Goal: Entertainment & Leisure: Consume media (video, audio)

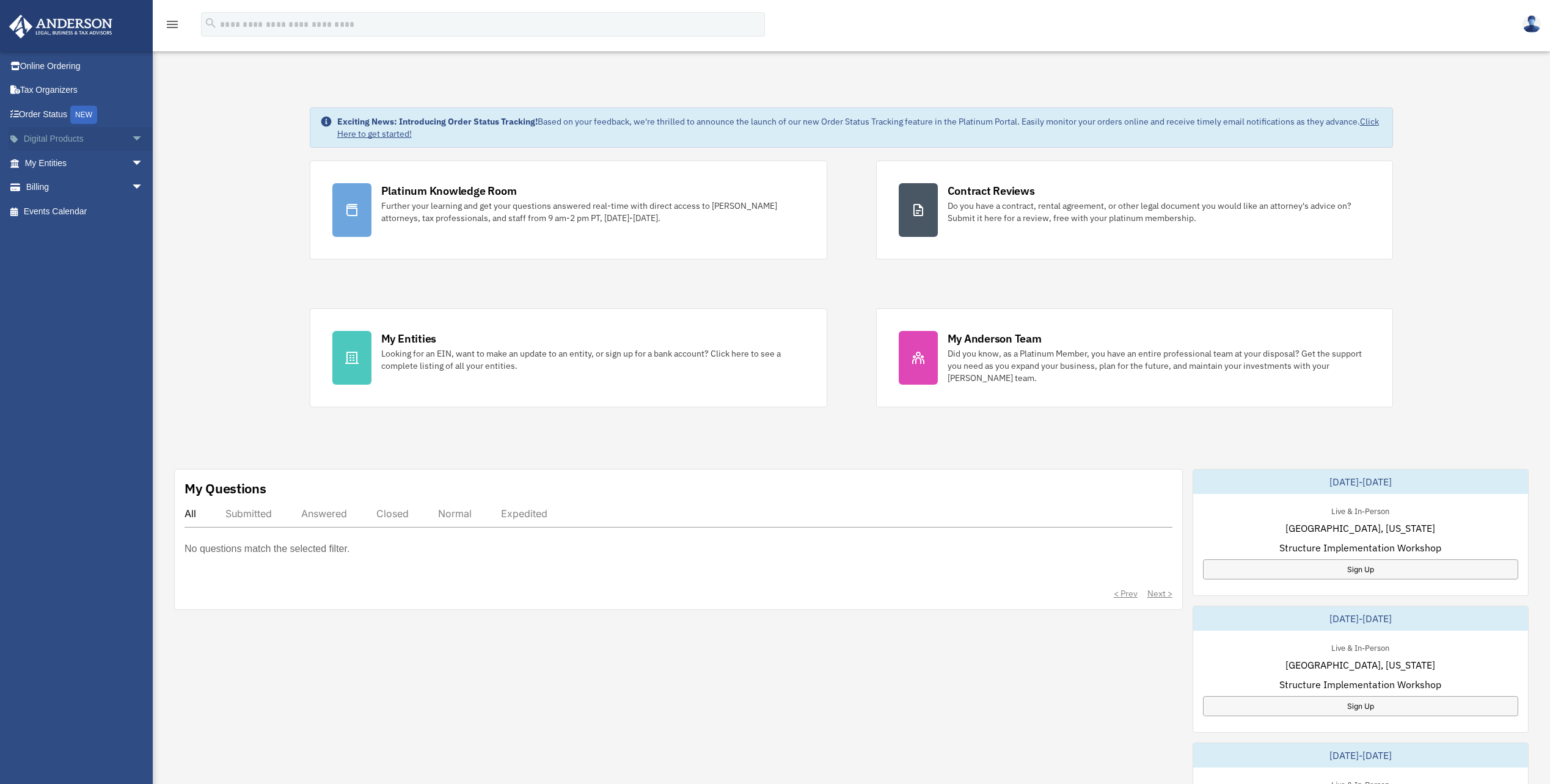
click at [52, 142] on link "Digital Products arrow_drop_down" at bounding box center [85, 139] width 153 height 24
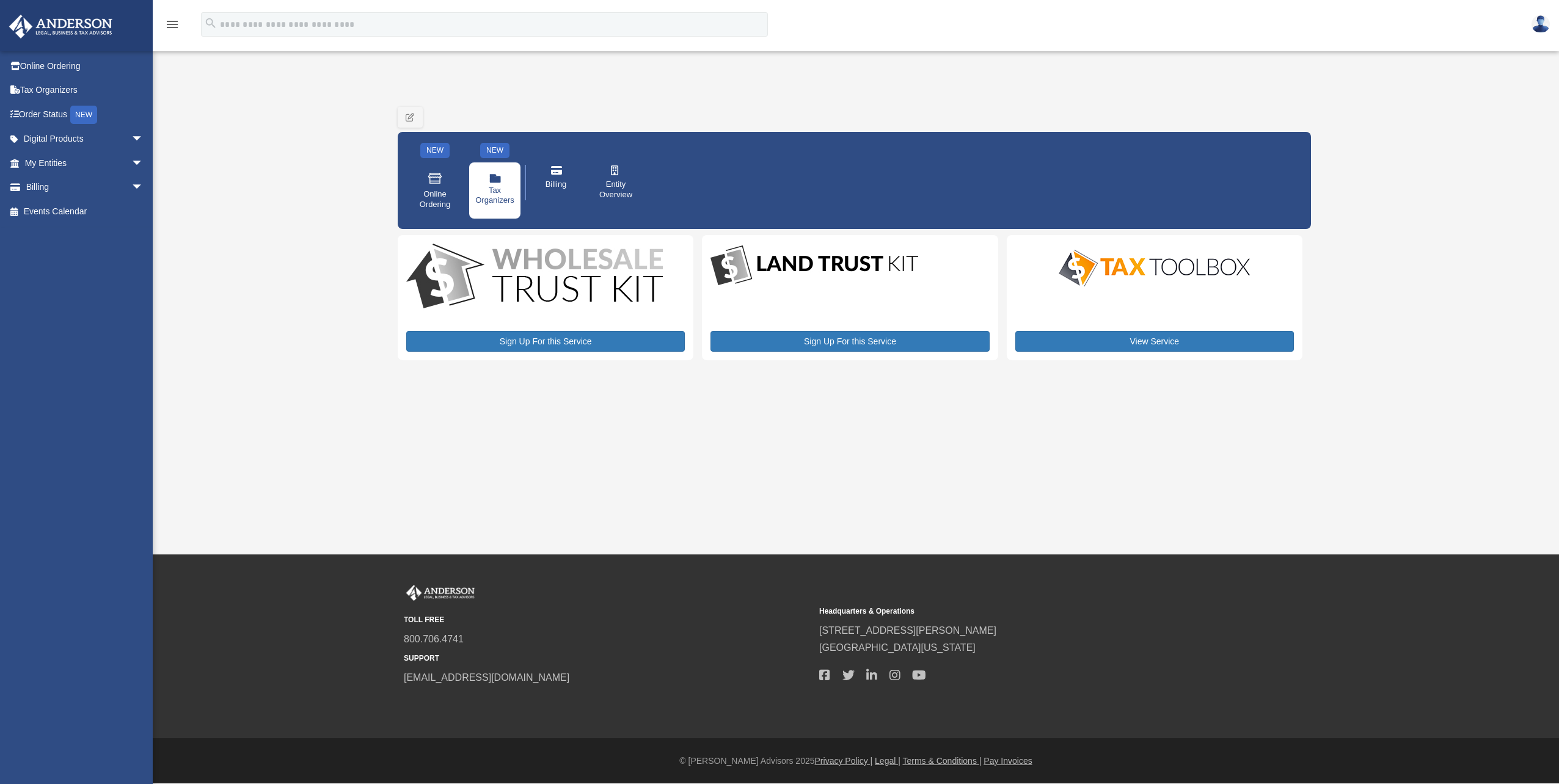
click at [504, 183] on link ".cls-1{fill:none;stroke:#ffffff;stroke-linecap:round;stroke-linejoin:round;stro…" at bounding box center [494, 190] width 51 height 56
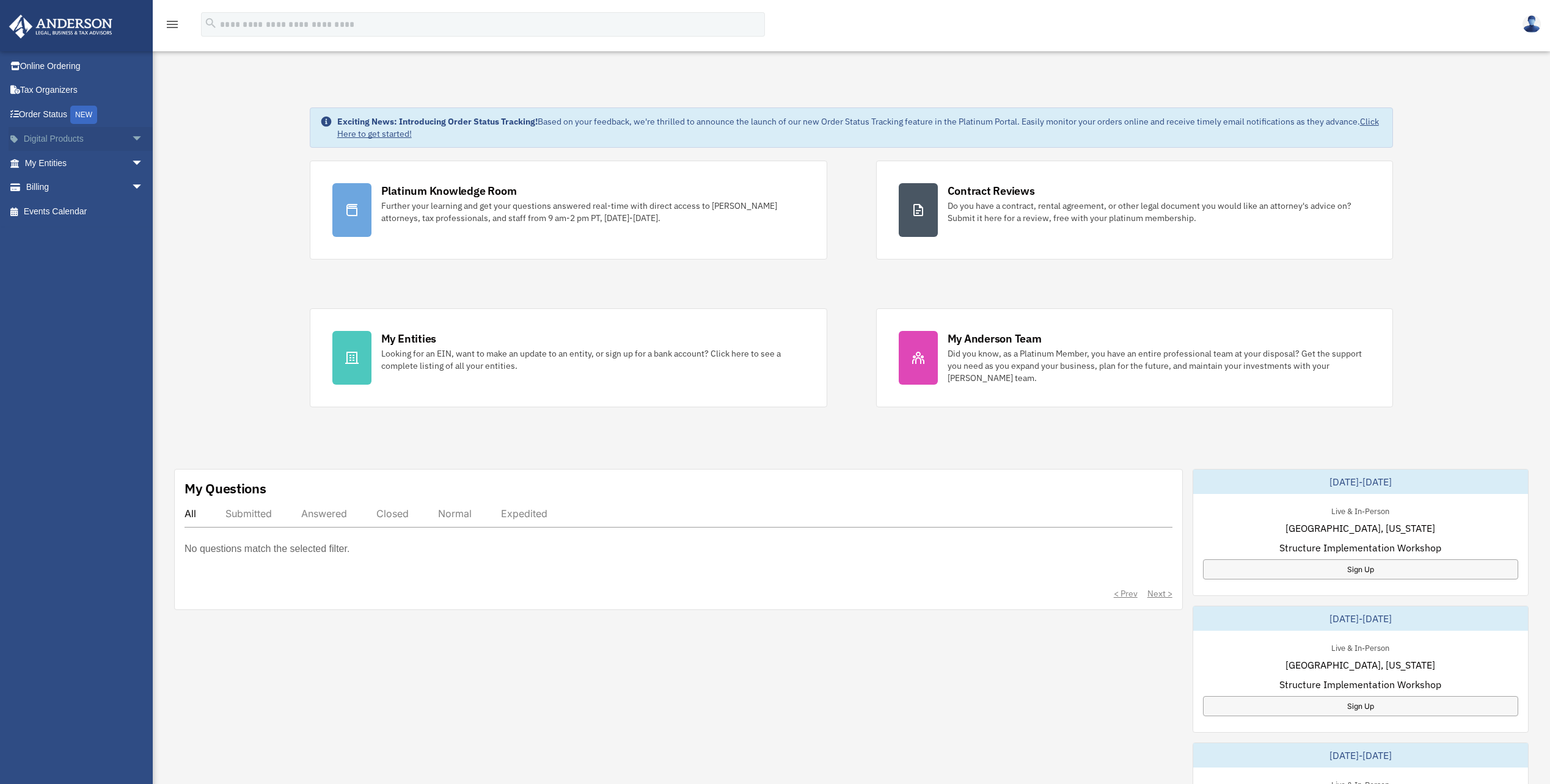
click at [75, 136] on link "Digital Products arrow_drop_down" at bounding box center [85, 139] width 153 height 24
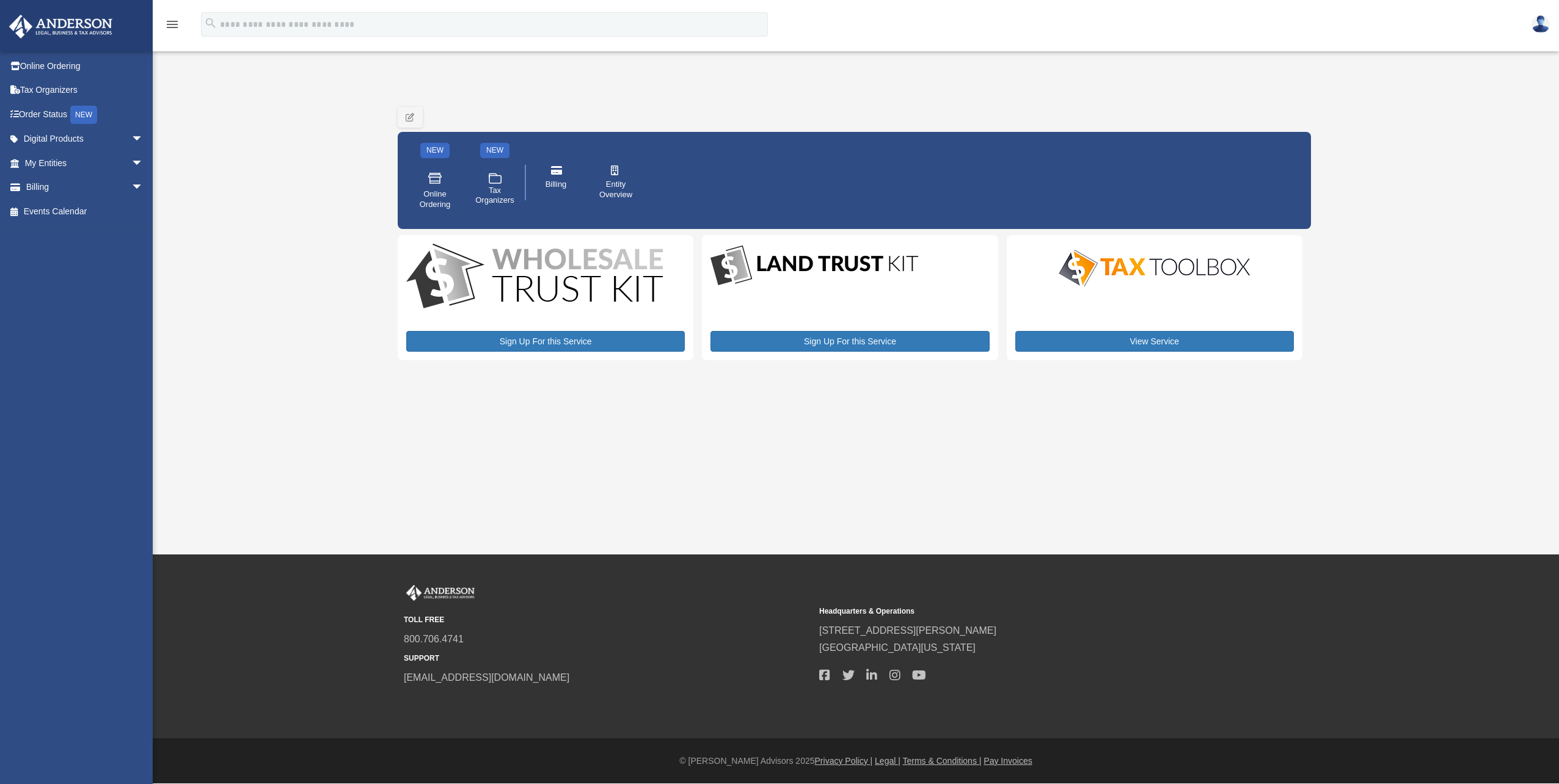
click at [1168, 271] on img at bounding box center [1154, 268] width 214 height 43
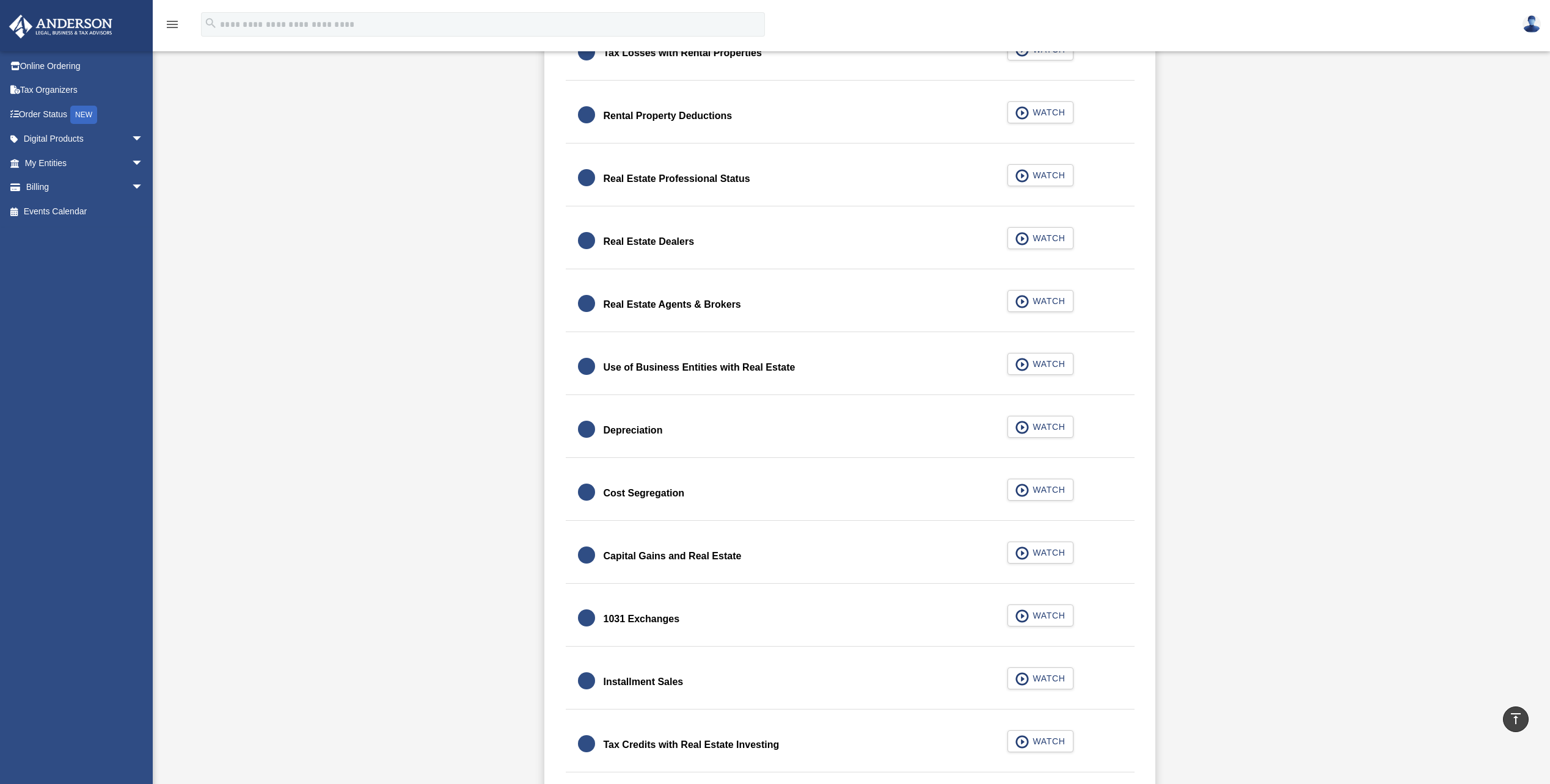
scroll to position [855, 0]
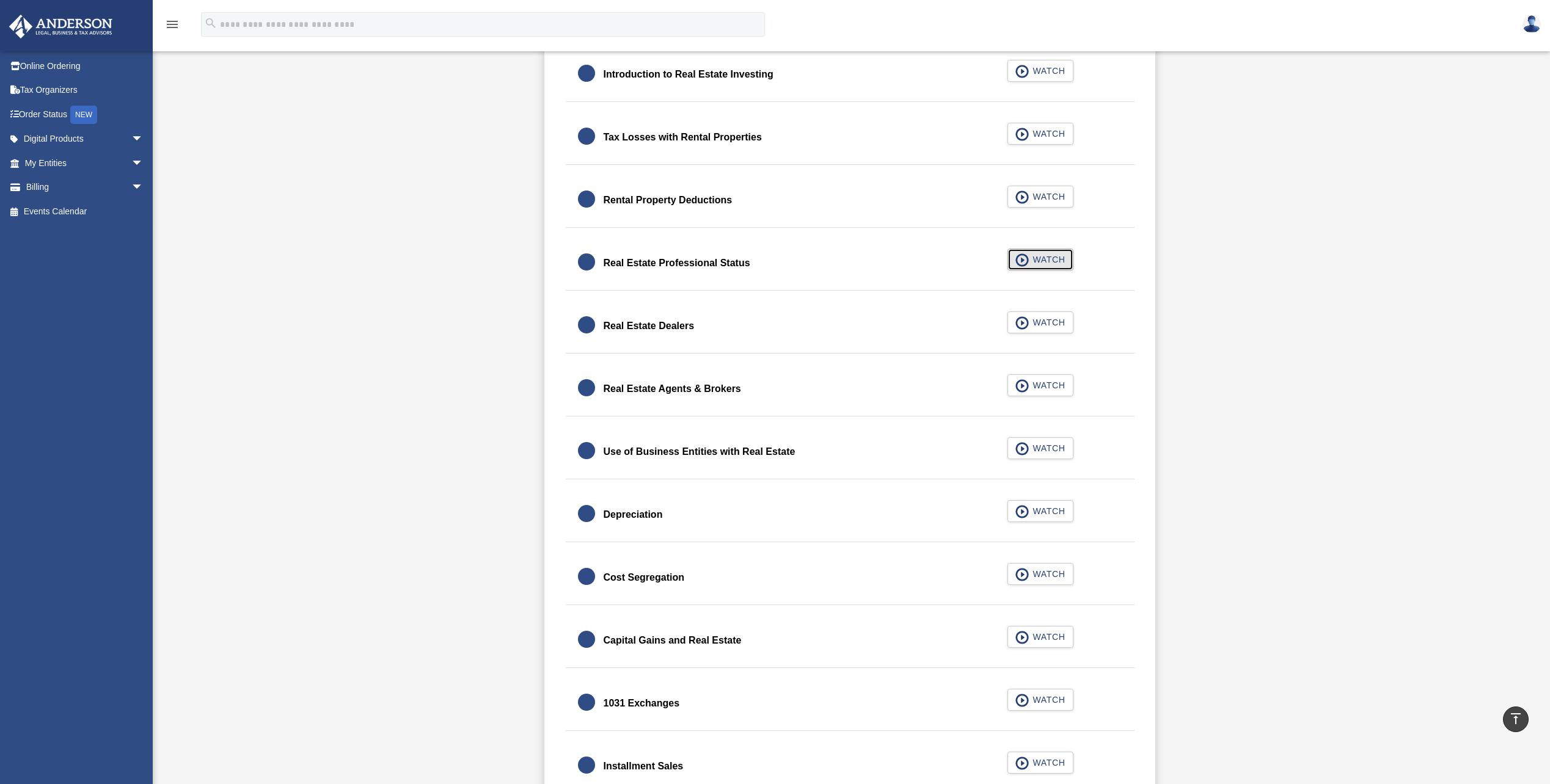
click at [1029, 263] on span "button" at bounding box center [1022, 260] width 14 height 13
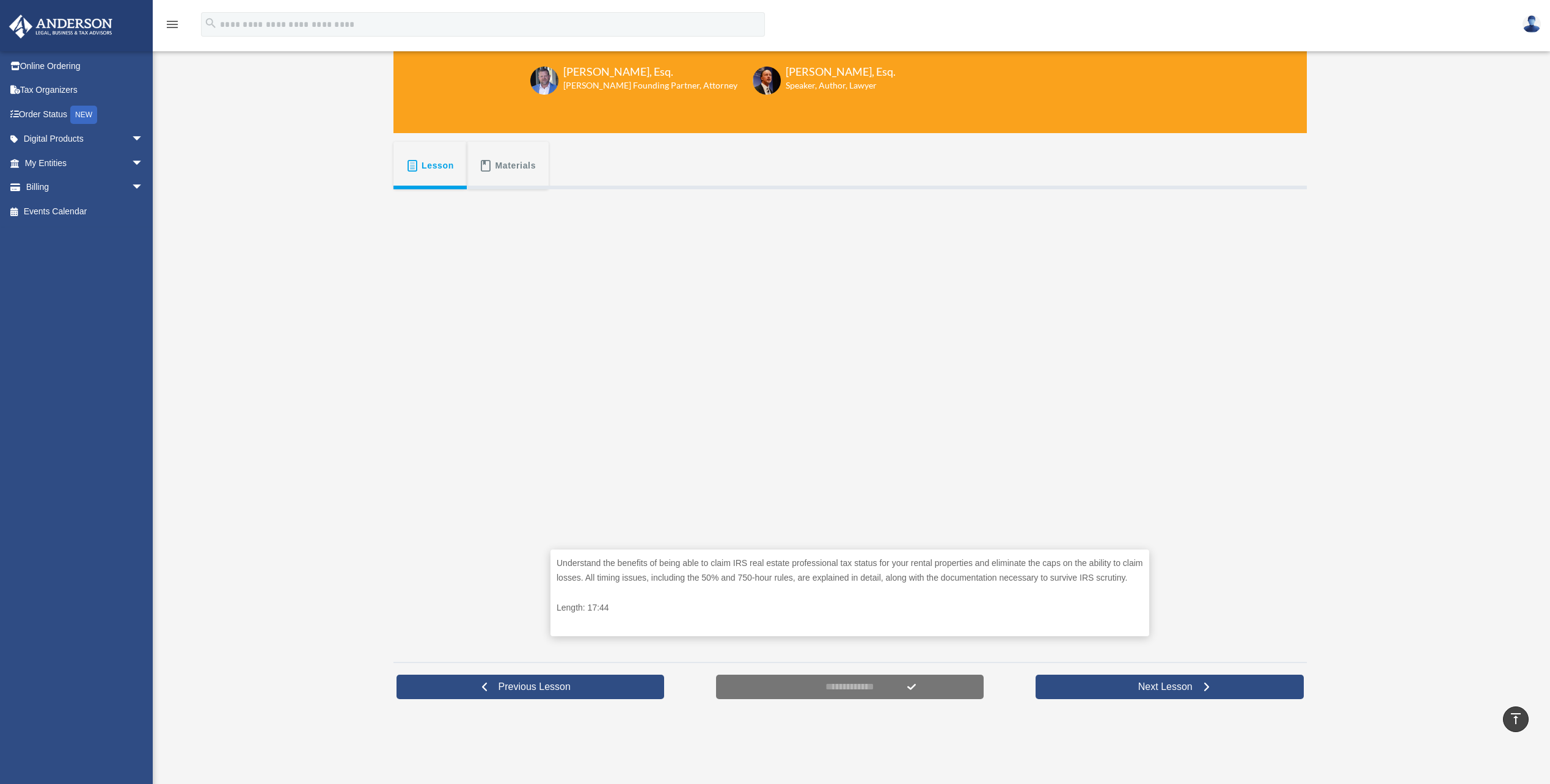
scroll to position [122, 0]
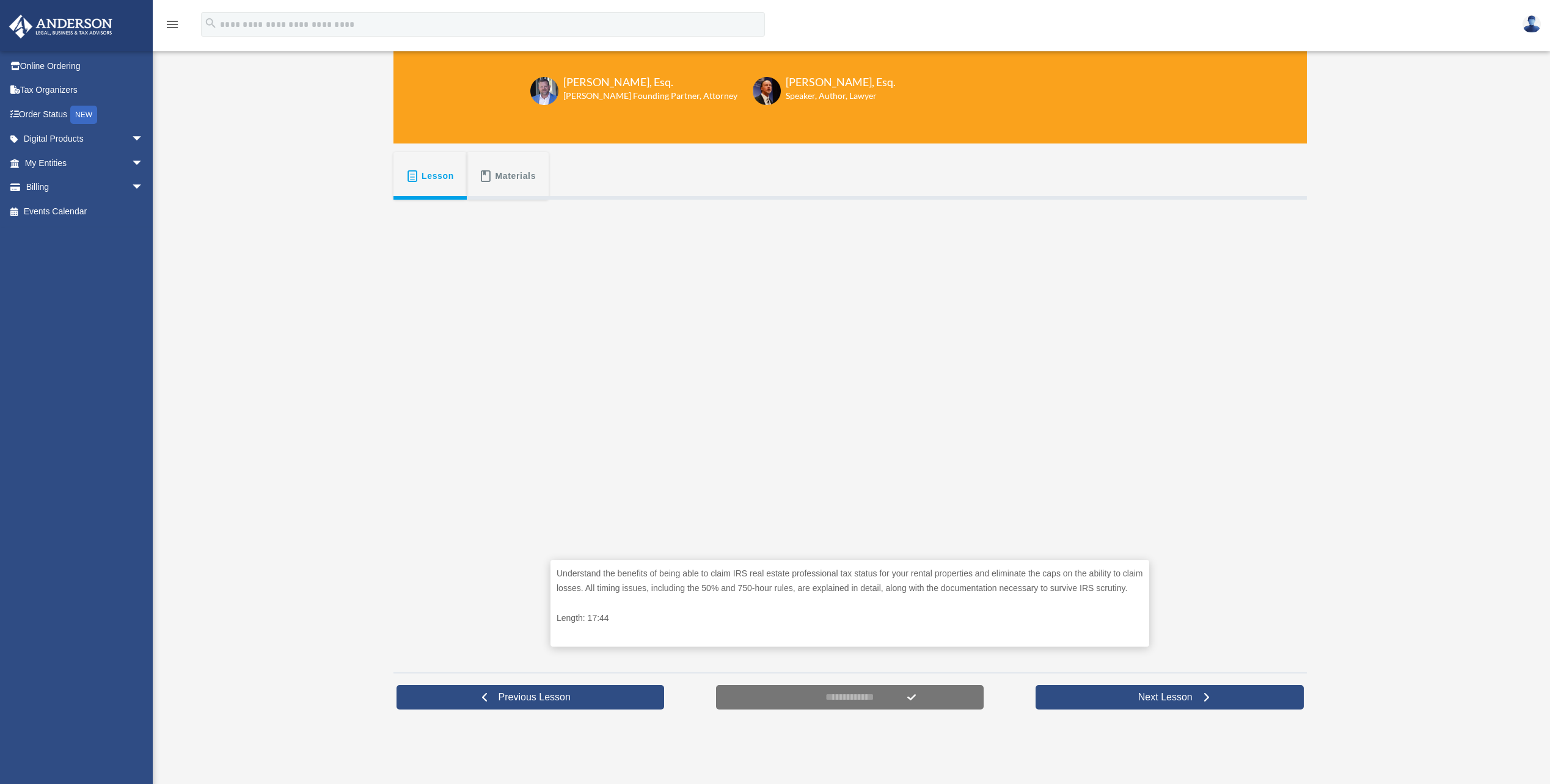
click at [502, 182] on span "Materials" at bounding box center [515, 176] width 41 height 22
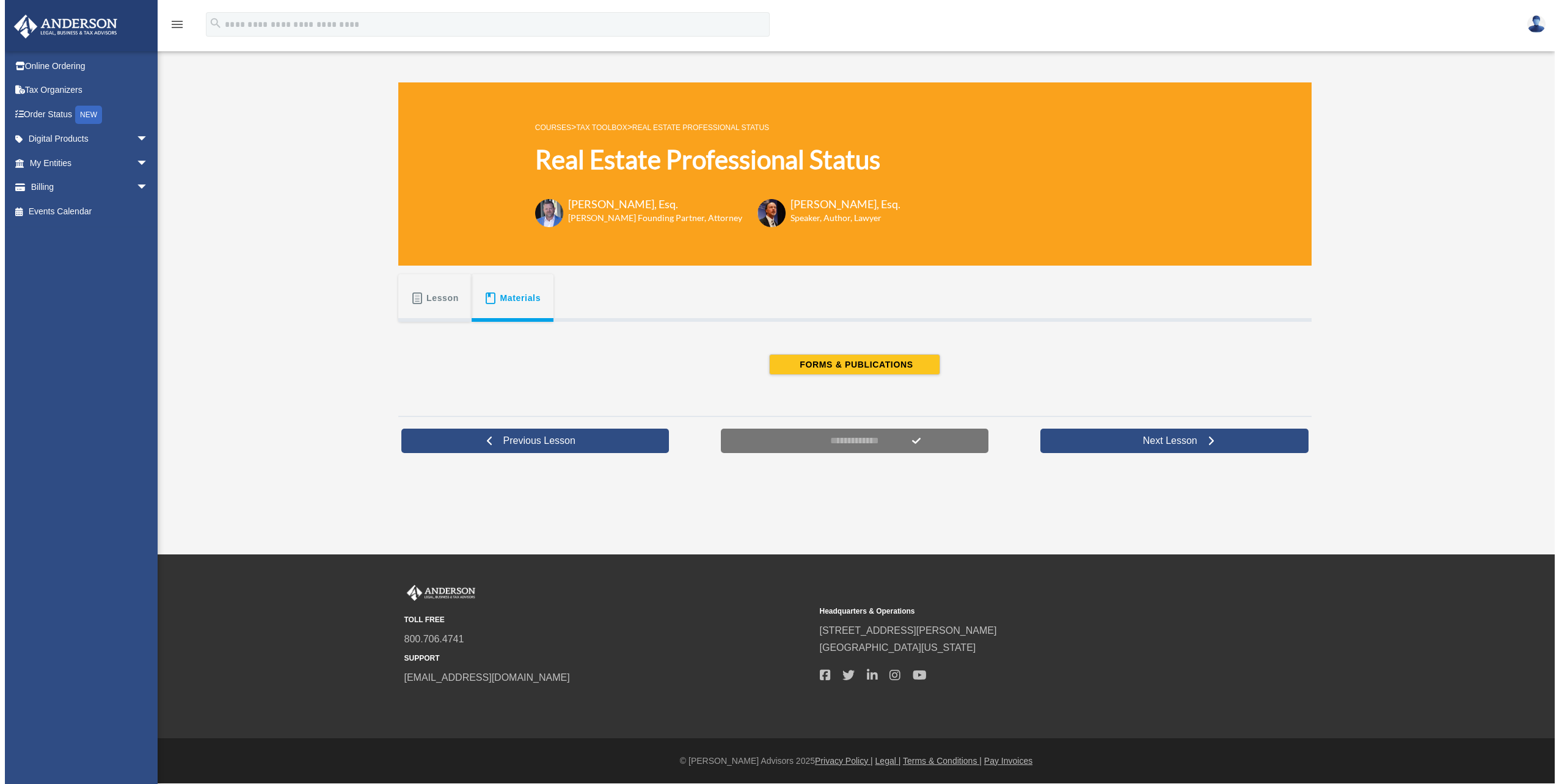
scroll to position [0, 0]
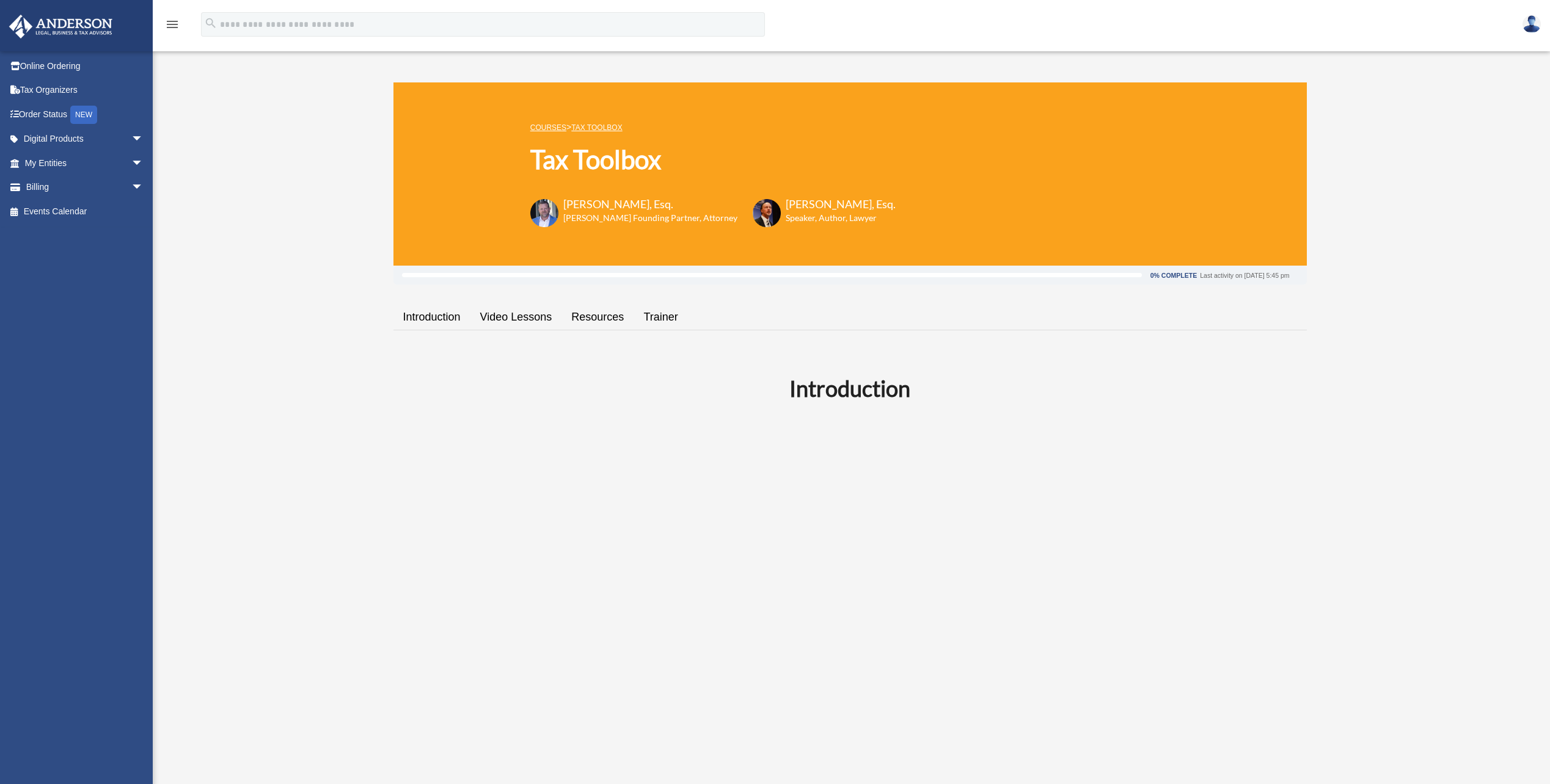
scroll to position [855, 0]
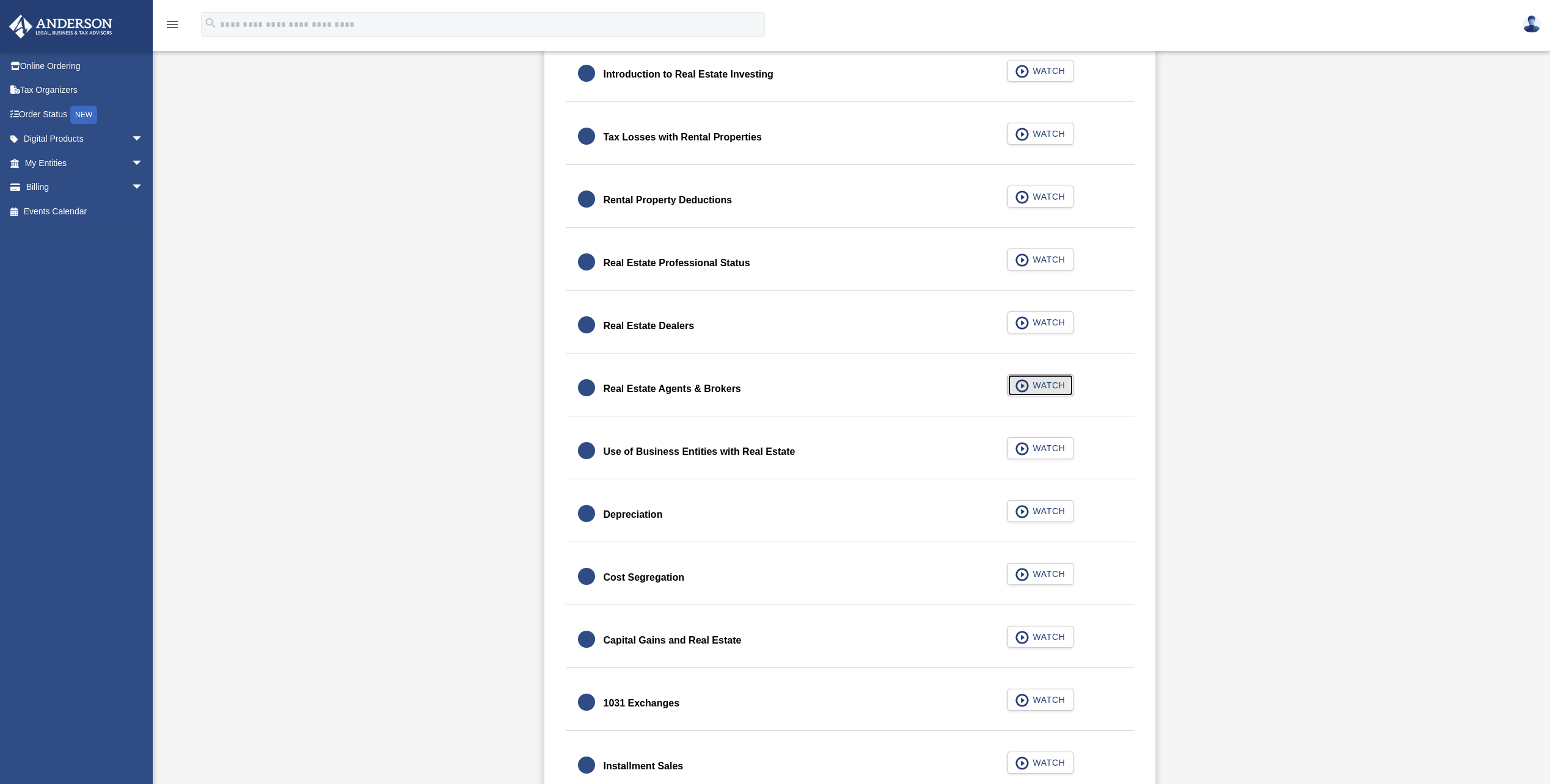
click at [1031, 389] on span "WATCH" at bounding box center [1046, 385] width 36 height 13
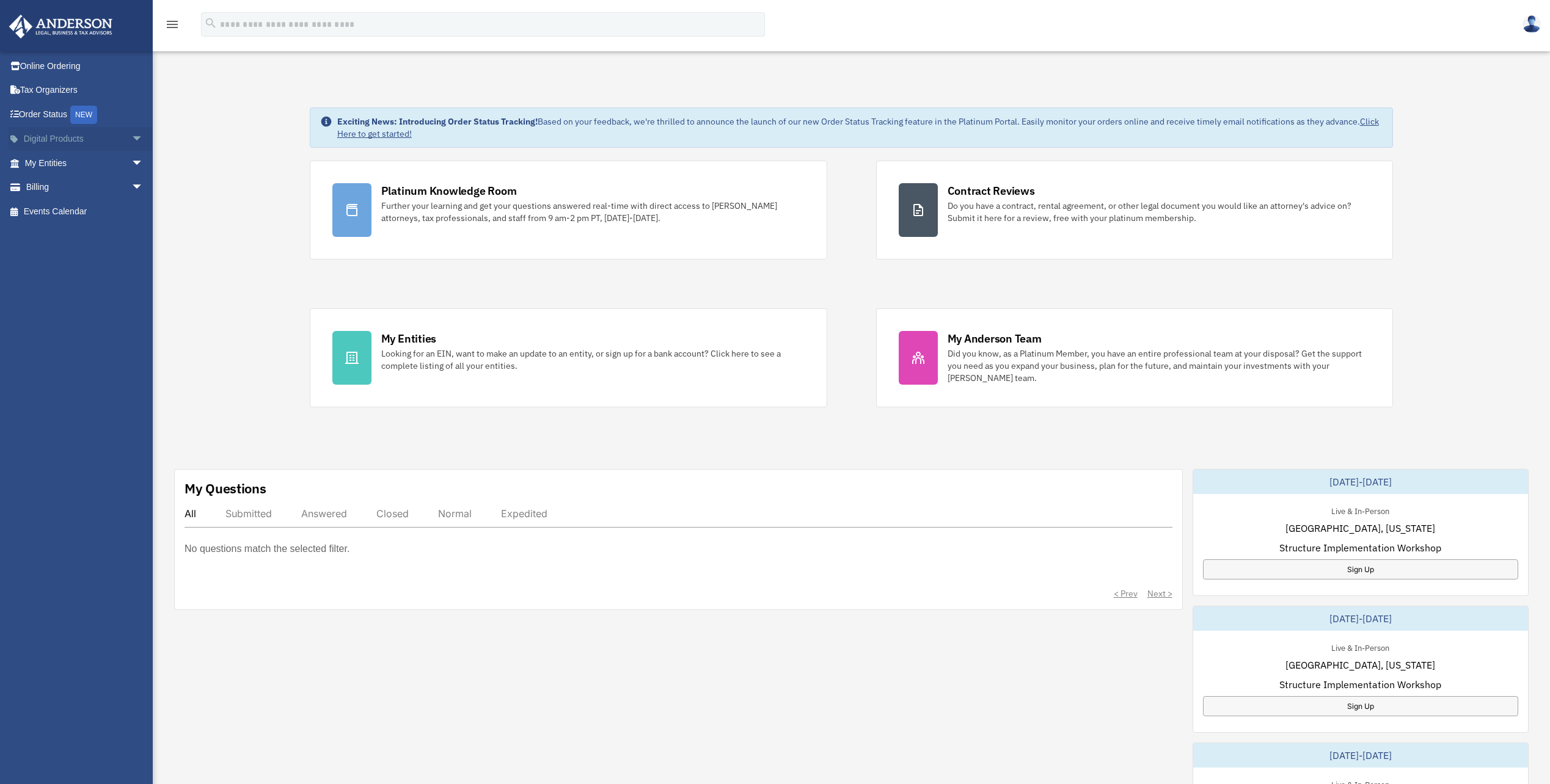
click at [65, 142] on link "Digital Products arrow_drop_down" at bounding box center [85, 139] width 153 height 24
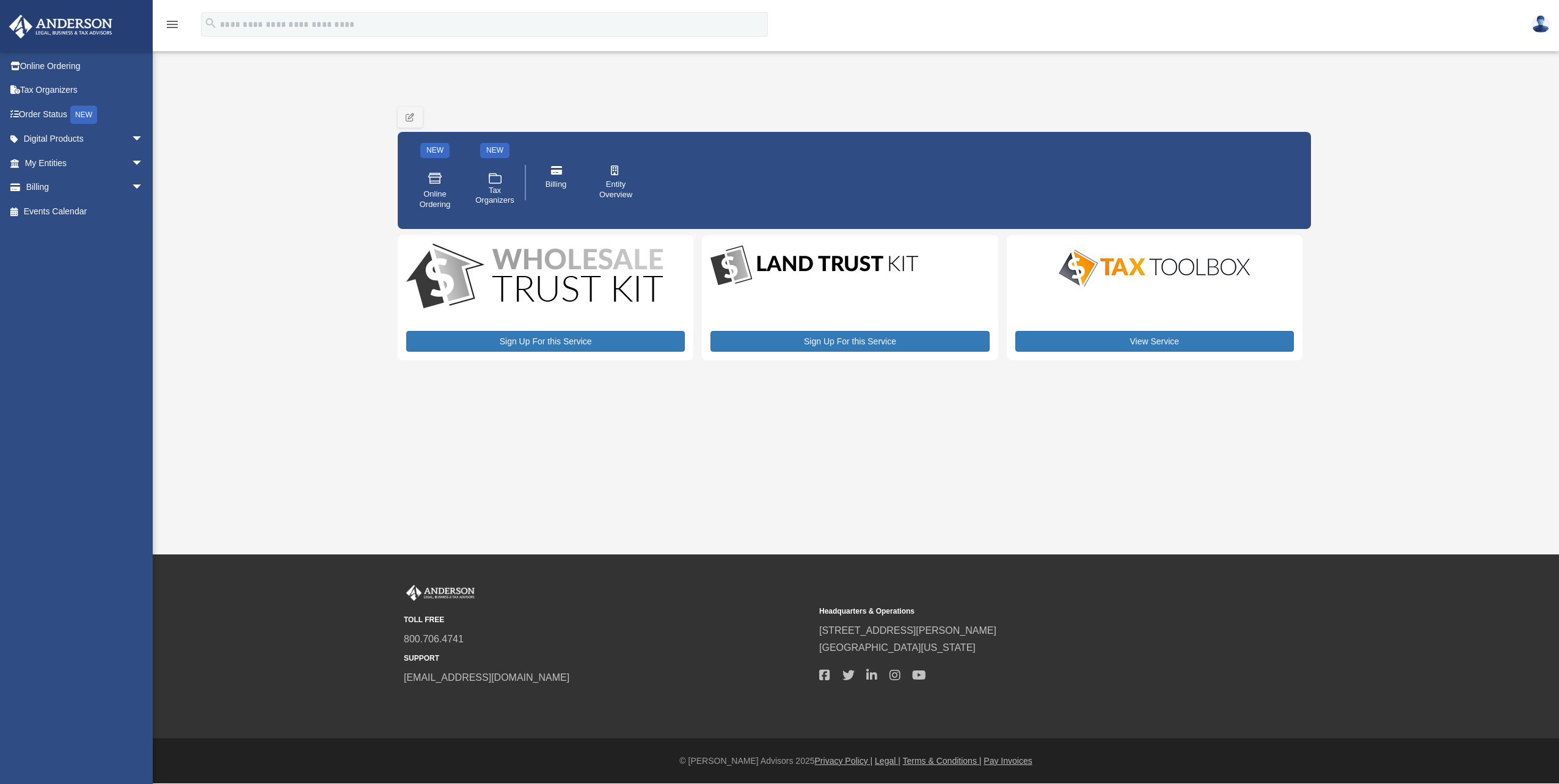
click at [1131, 272] on img at bounding box center [1154, 268] width 214 height 43
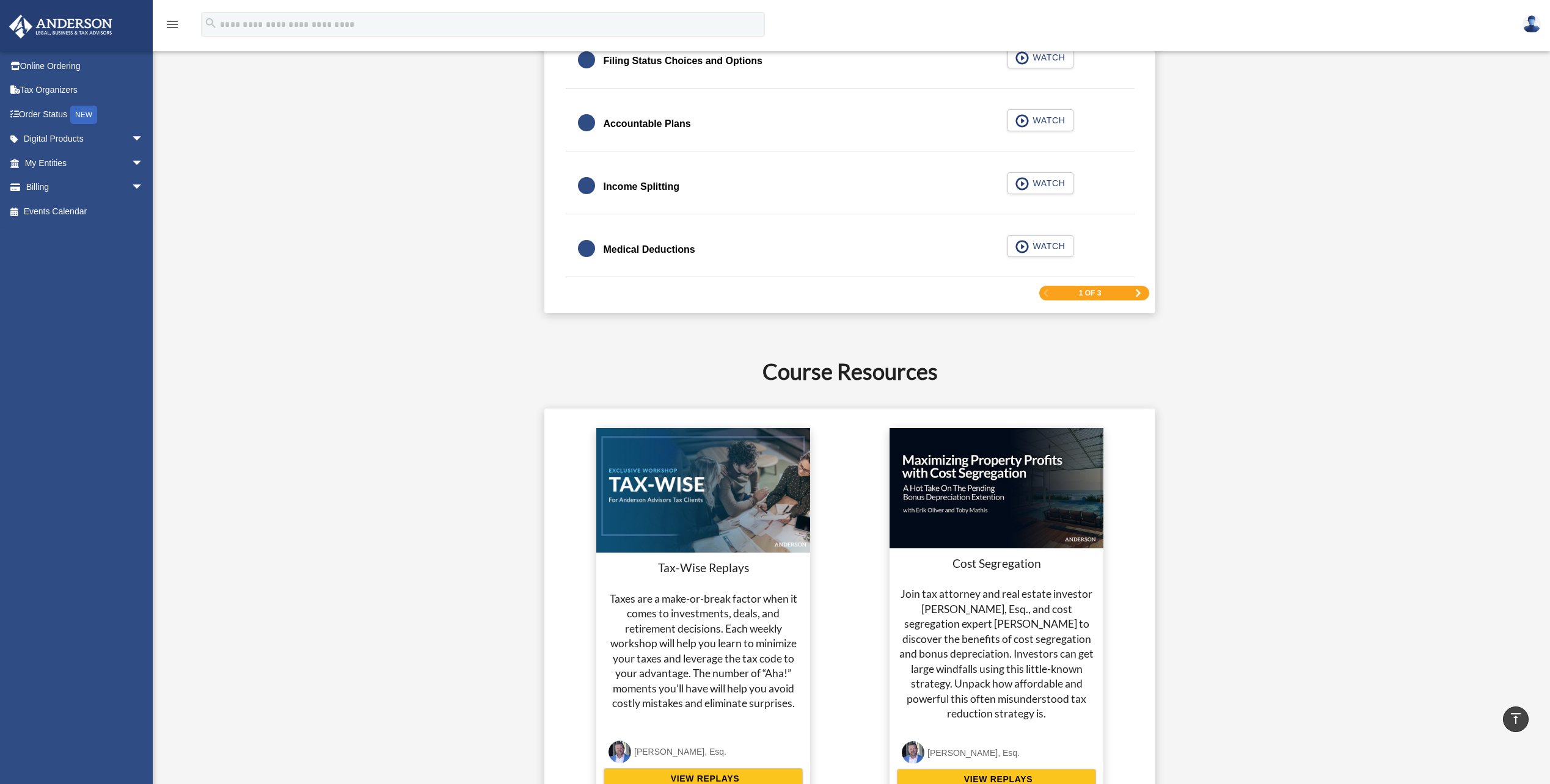
scroll to position [1954, 0]
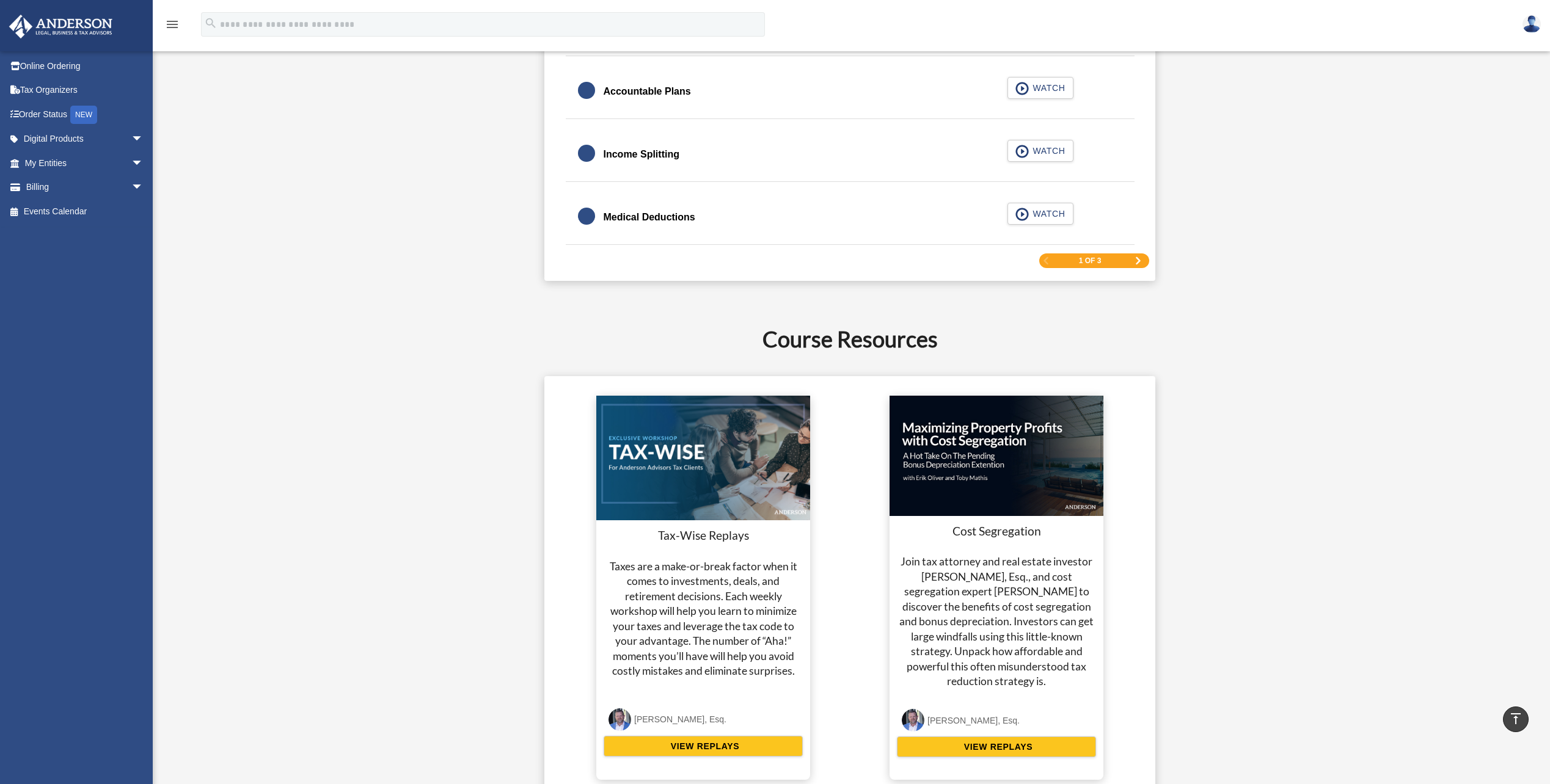
click at [1098, 258] on span "1 of 3" at bounding box center [1090, 260] width 23 height 8
click at [1140, 258] on span "Next Page" at bounding box center [1138, 260] width 8 height 8
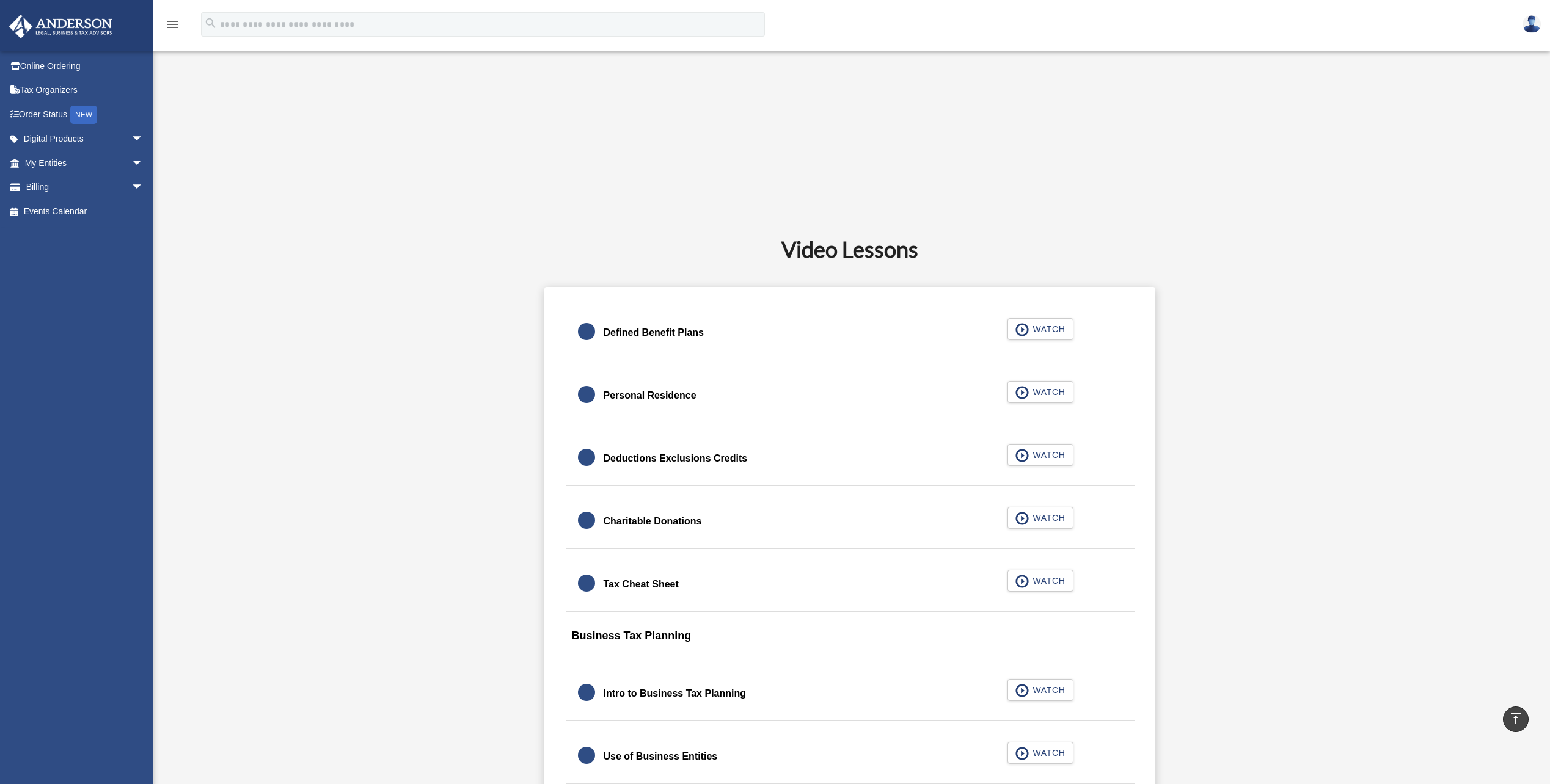
scroll to position [540, 0]
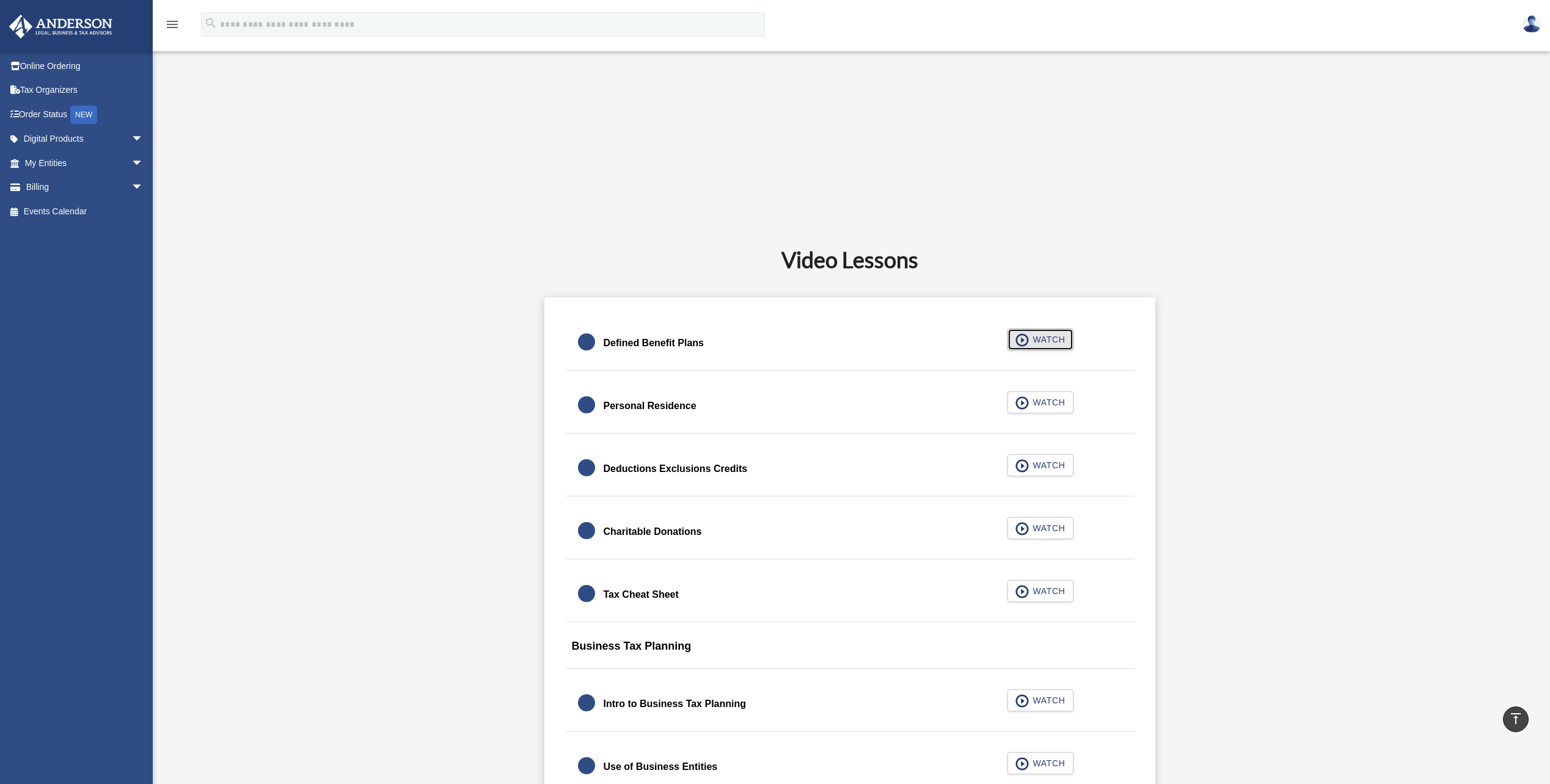
click at [1039, 339] on span "WATCH" at bounding box center [1046, 339] width 36 height 13
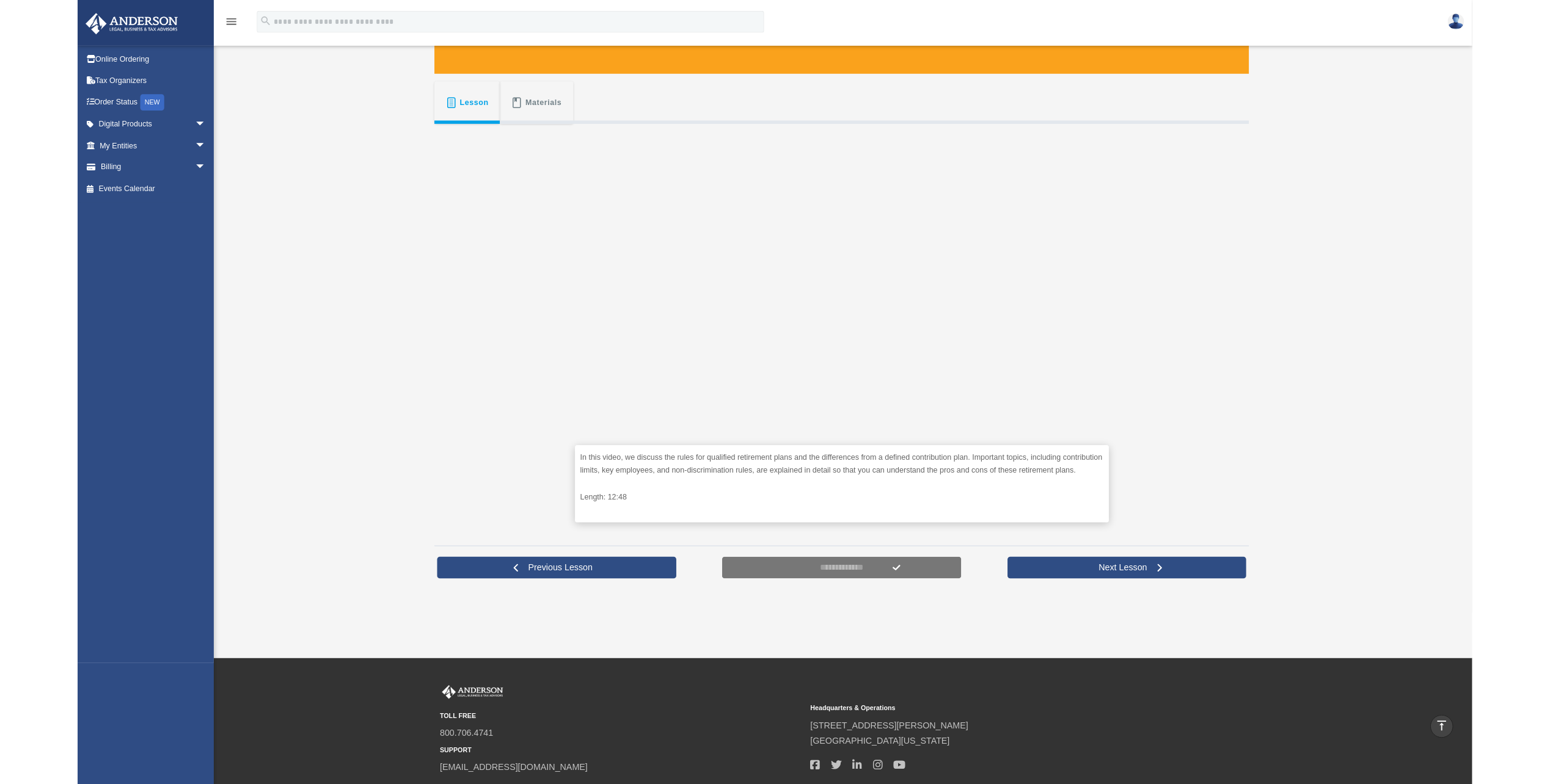
scroll to position [183, 0]
